Goal: Find specific page/section

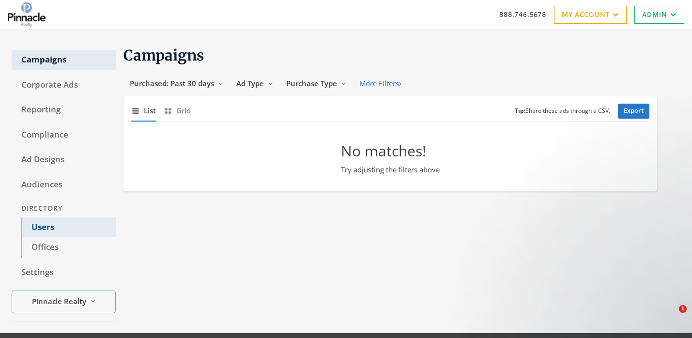
click at [85, 219] on link "Users" at bounding box center [68, 227] width 94 height 20
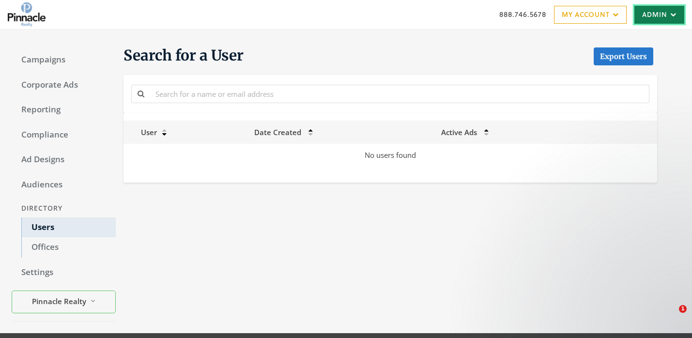
click at [655, 14] on link "Admin" at bounding box center [660, 15] width 50 height 18
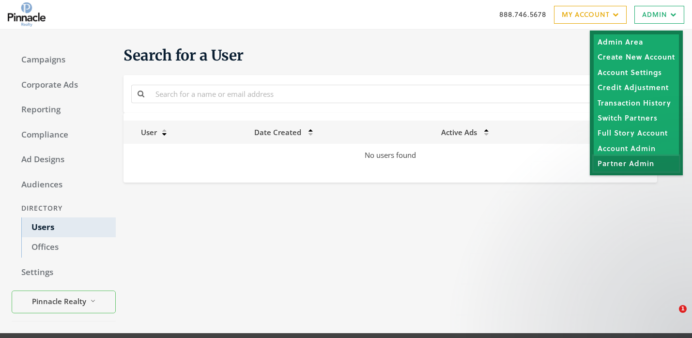
click at [643, 163] on link "Partner Admin" at bounding box center [636, 163] width 85 height 15
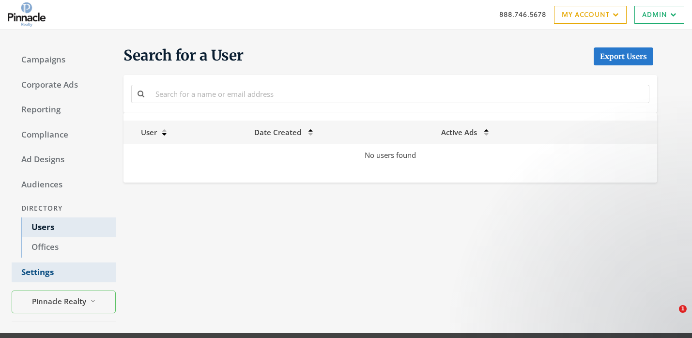
click at [69, 271] on link "Settings" at bounding box center [64, 273] width 104 height 20
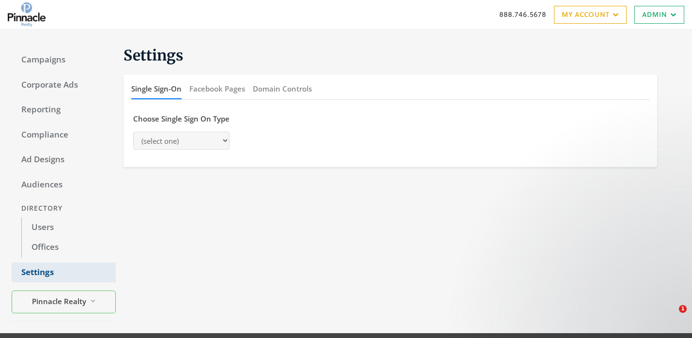
select select "saml"
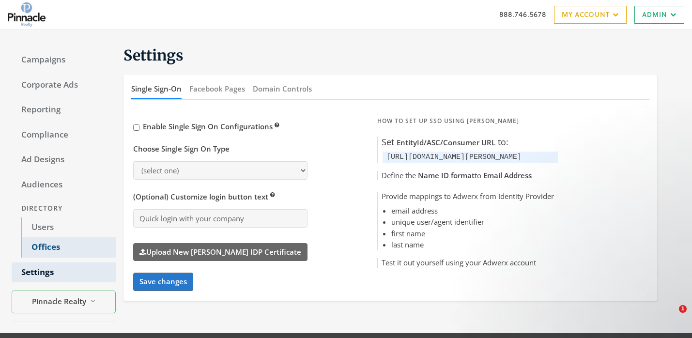
click at [85, 247] on link "Offices" at bounding box center [68, 247] width 94 height 20
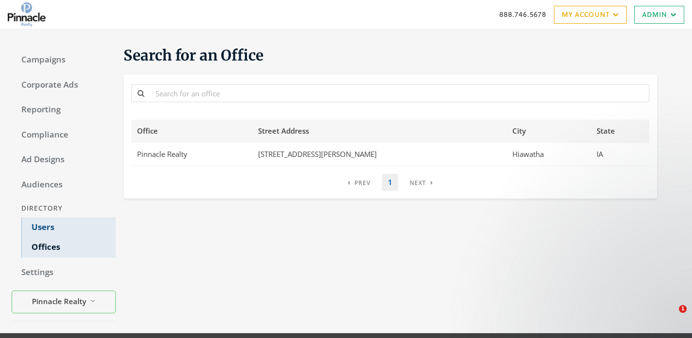
click at [78, 225] on link "Users" at bounding box center [68, 227] width 94 height 20
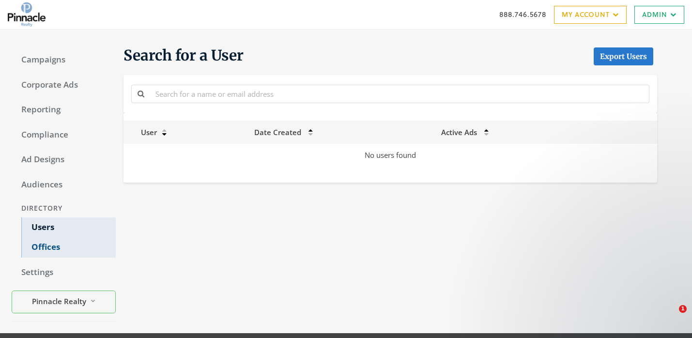
click at [76, 249] on link "Offices" at bounding box center [68, 247] width 94 height 20
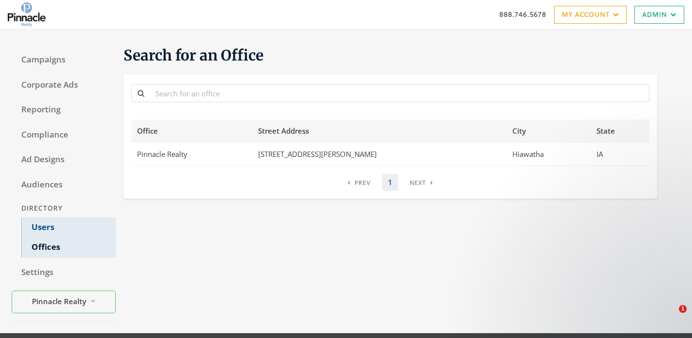
click at [80, 230] on link "Users" at bounding box center [68, 227] width 94 height 20
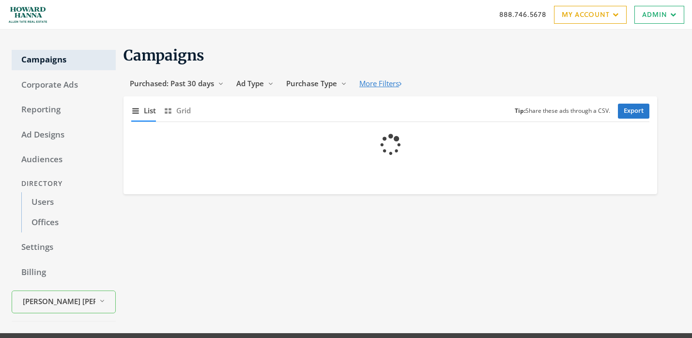
click at [399, 87] on button "More Filters" at bounding box center [380, 84] width 55 height 18
click at [429, 89] on button "States 3 Reveal list of [object Object]" at bounding box center [442, 84] width 56 height 18
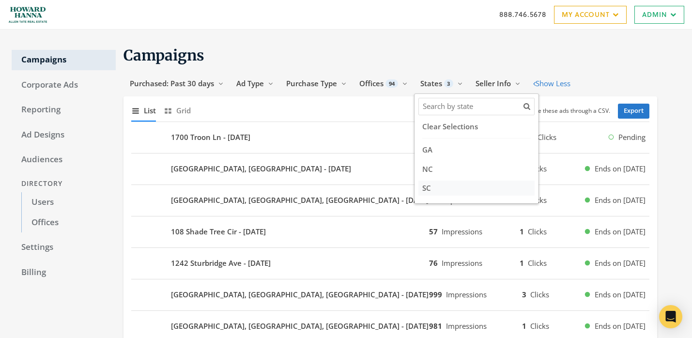
click at [433, 186] on label "SC" at bounding box center [477, 188] width 116 height 15
click at [431, 186] on input "SC" at bounding box center [431, 188] width 0 height 6
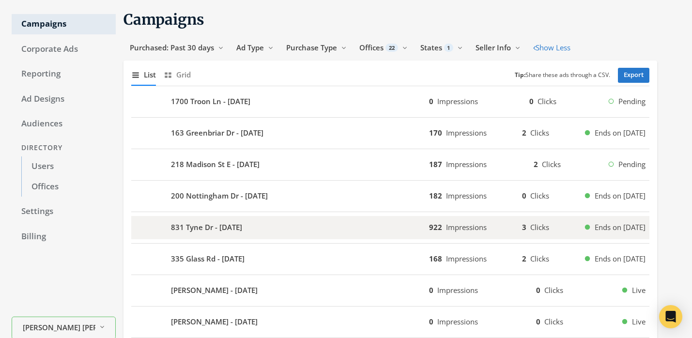
scroll to position [100, 0]
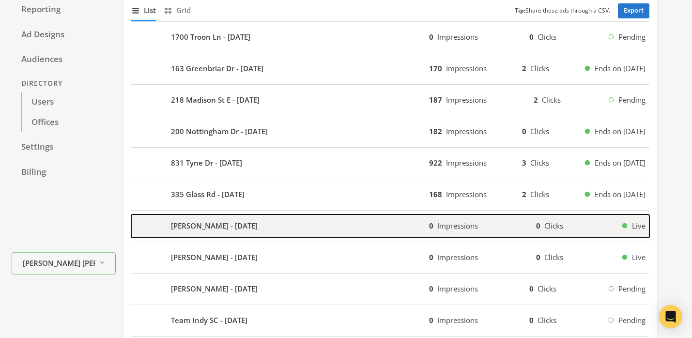
click at [372, 237] on div "Tish DeLozier - 2025-09-11" at bounding box center [280, 226] width 298 height 23
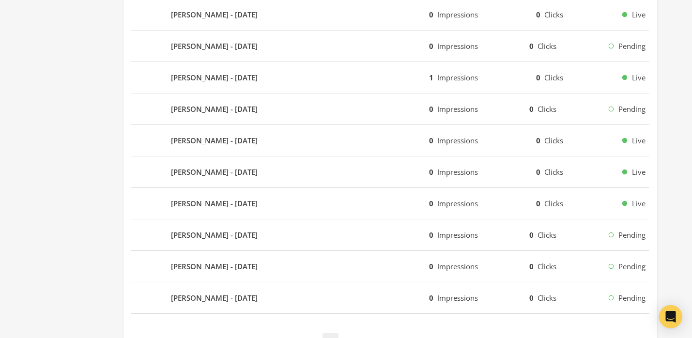
scroll to position [658, 0]
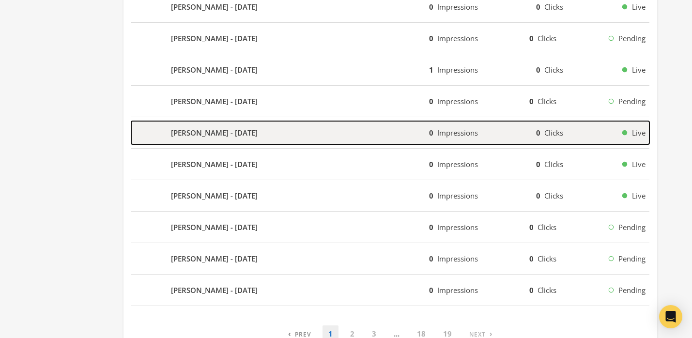
click at [391, 135] on div "Renee Rezzetano - 2025-09-11" at bounding box center [280, 132] width 298 height 23
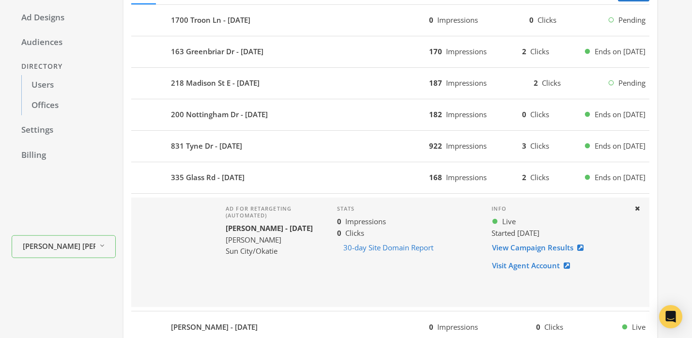
scroll to position [84, 0]
